Goal: Transaction & Acquisition: Obtain resource

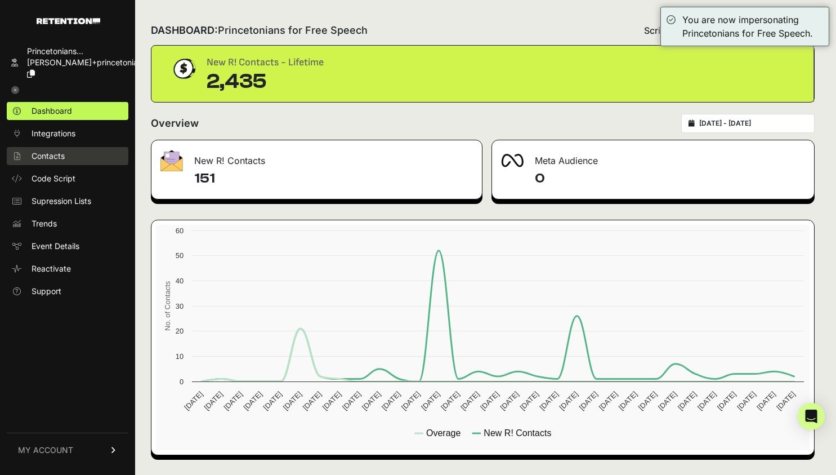
click at [38, 150] on span "Contacts" at bounding box center [48, 155] width 33 height 11
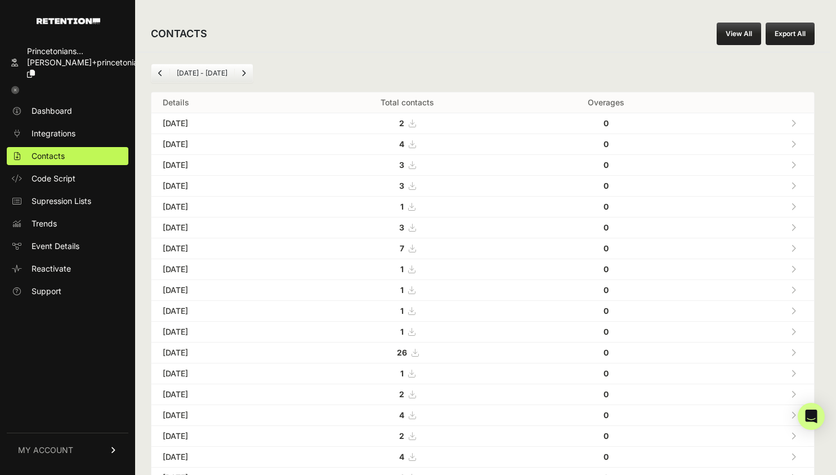
click at [747, 36] on link "View All" at bounding box center [739, 34] width 44 height 23
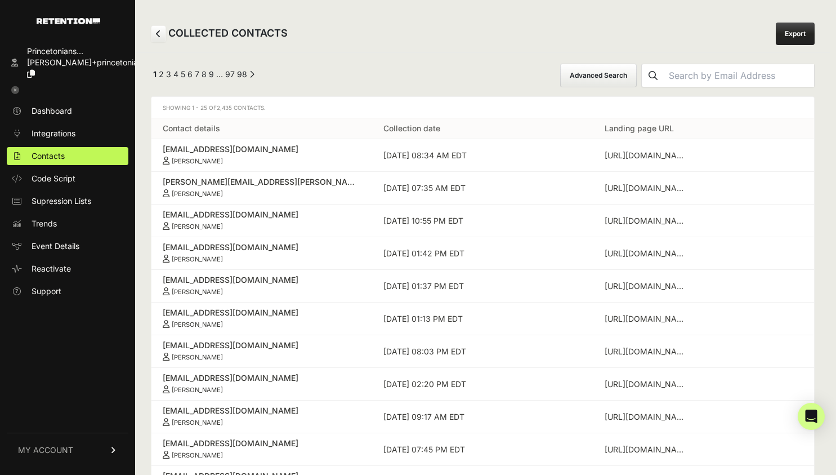
click at [618, 83] on button "Advanced Search" at bounding box center [598, 76] width 77 height 24
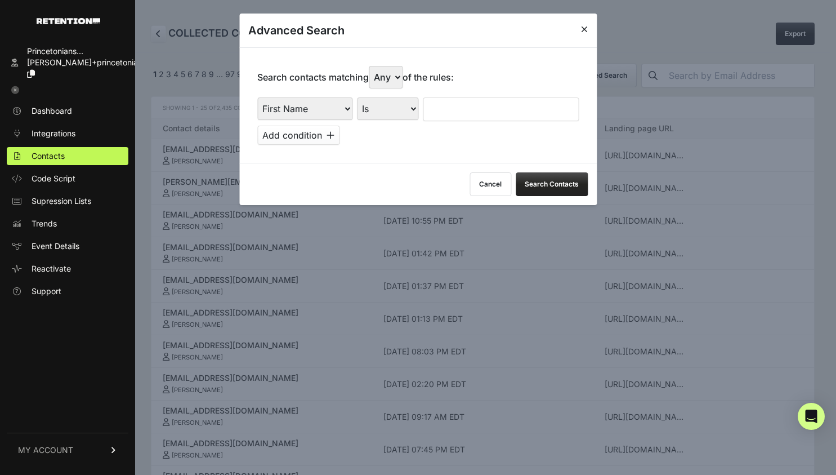
click at [315, 108] on select "First Name Last Name State City Email Email Domain Landing Domain Landing Page …" at bounding box center [304, 108] width 95 height 23
select select "file_date"
click at [373, 105] on select "Is on Is between" at bounding box center [388, 108] width 63 height 23
select select "is_between"
click at [442, 109] on input "text" at bounding box center [454, 109] width 60 height 24
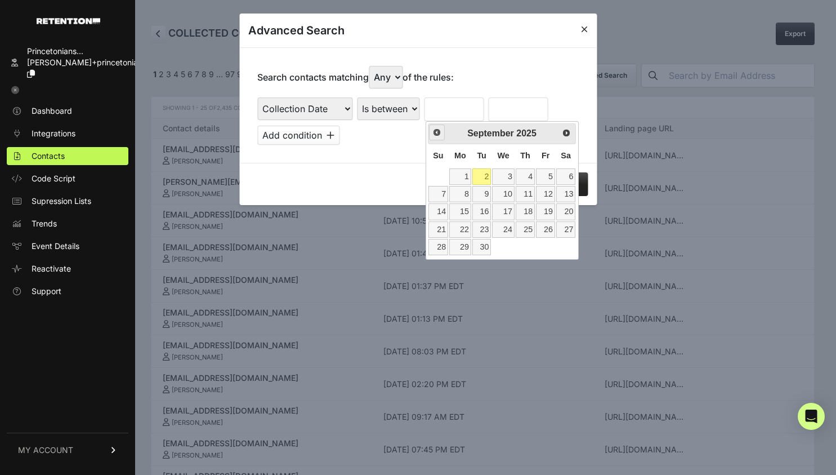
click at [435, 135] on span "Prev" at bounding box center [437, 132] width 9 height 9
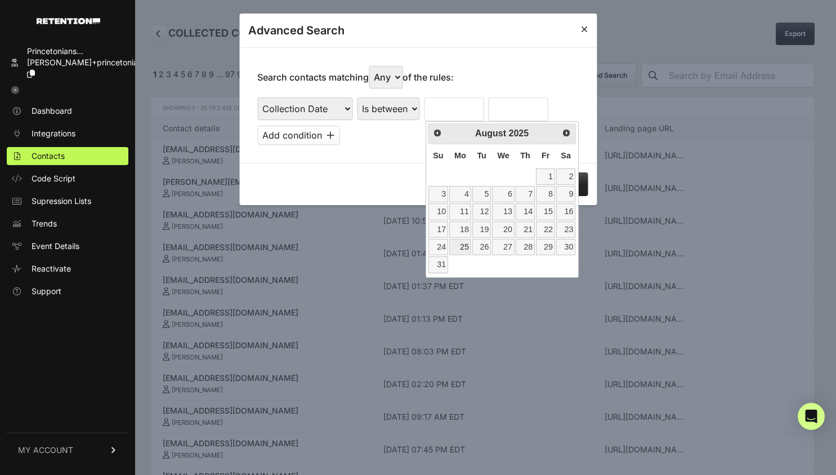
click at [455, 251] on link "25" at bounding box center [460, 247] width 22 height 16
type input "[DATE]"
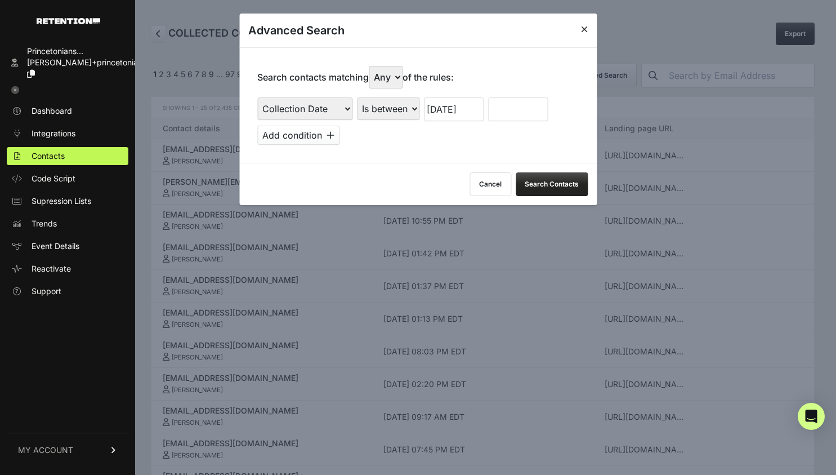
click at [516, 121] on div "First Name Last Name State City Email Email Domain Landing Domain Landing Page …" at bounding box center [418, 120] width 322 height 47
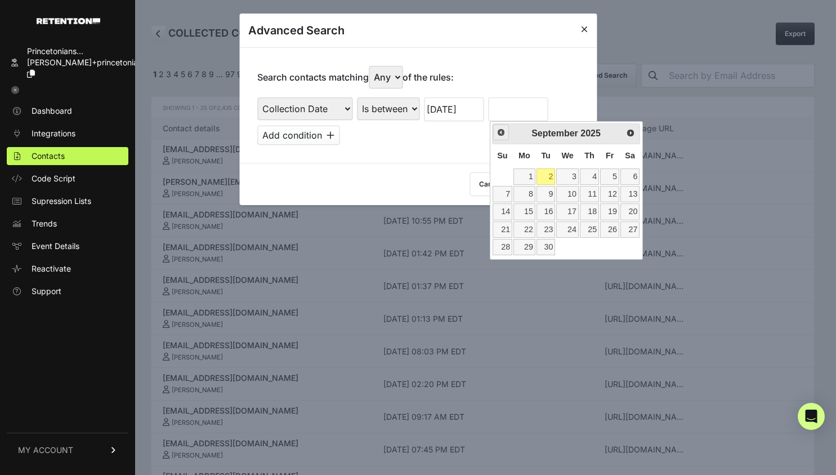
click at [502, 140] on link "Prev" at bounding box center [501, 132] width 16 height 16
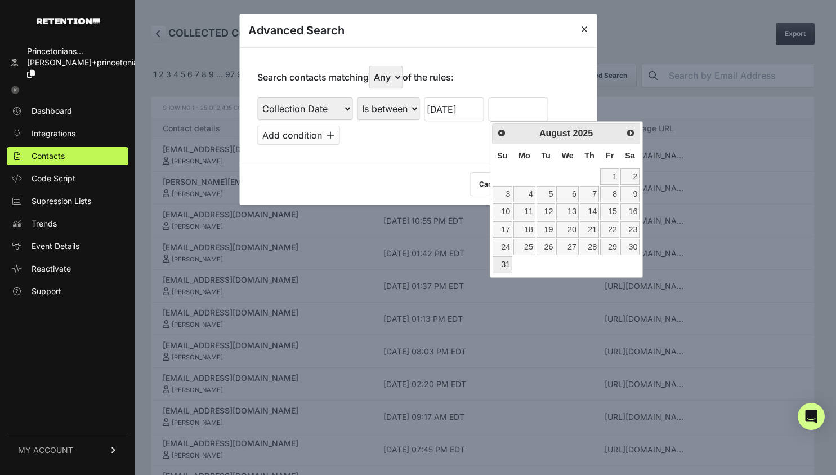
click at [505, 264] on link "31" at bounding box center [503, 264] width 20 height 16
type input "[DATE]"
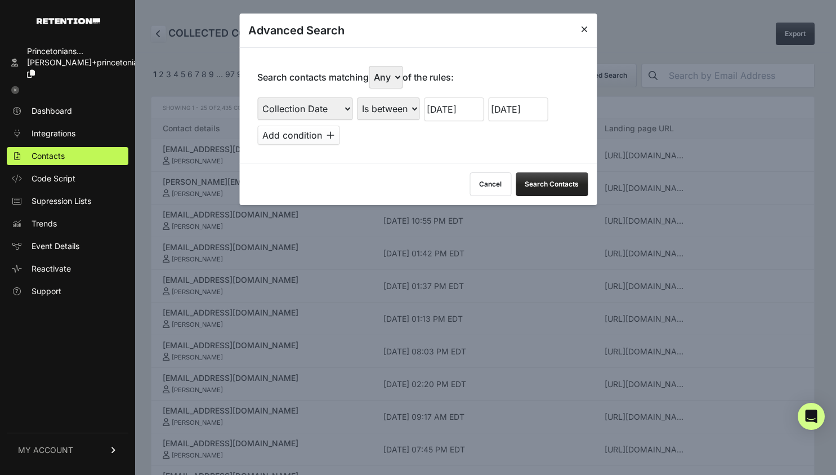
click at [529, 187] on button "Search Contacts" at bounding box center [552, 184] width 72 height 24
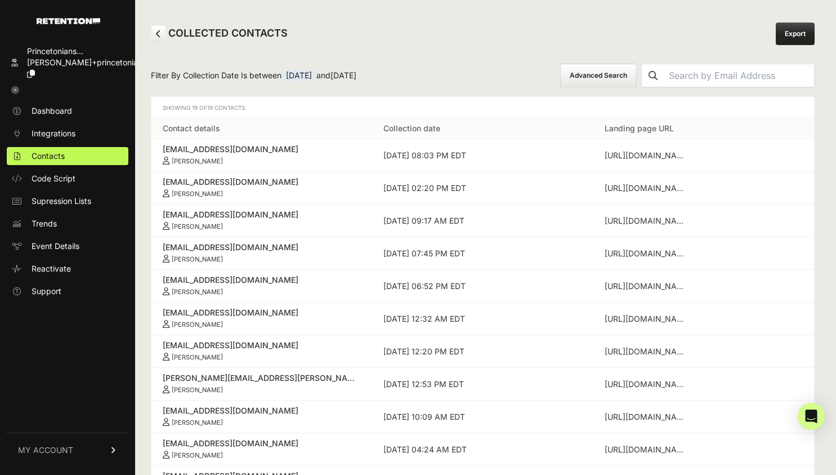
click at [778, 28] on link "Export" at bounding box center [795, 34] width 39 height 23
click at [462, 32] on div "COLLECTED CONTACTS Export" at bounding box center [482, 34] width 695 height 36
